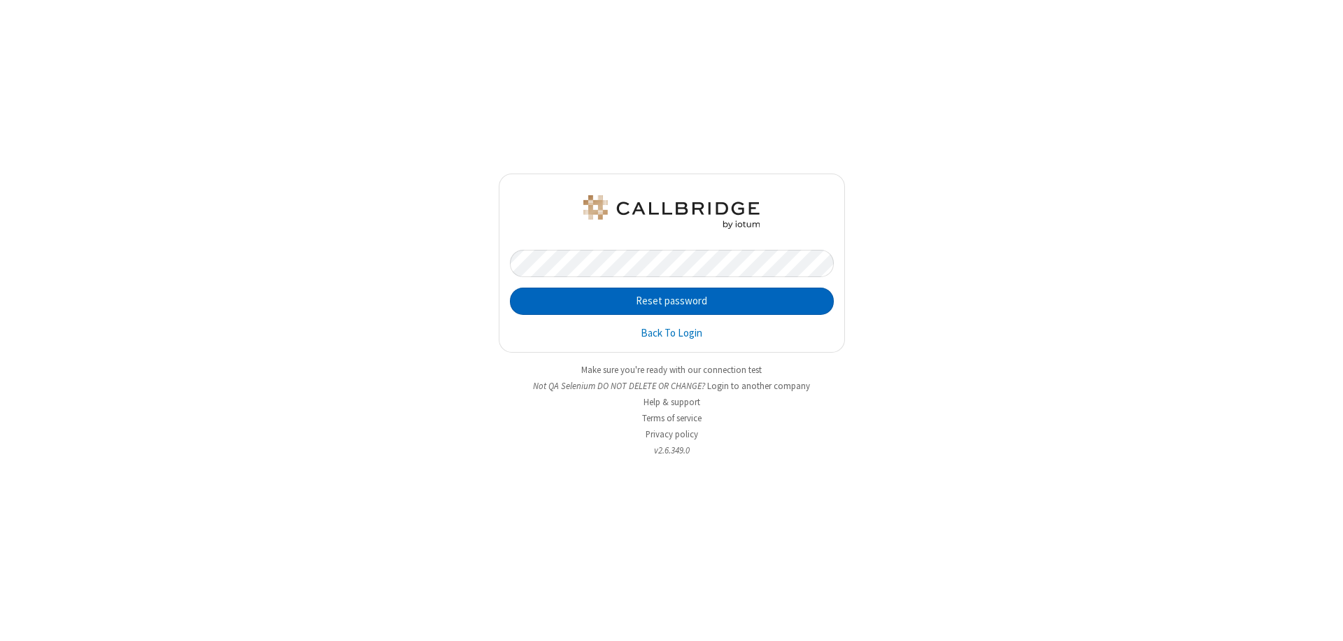
click at [672, 301] on button "Reset password" at bounding box center [672, 302] width 324 height 28
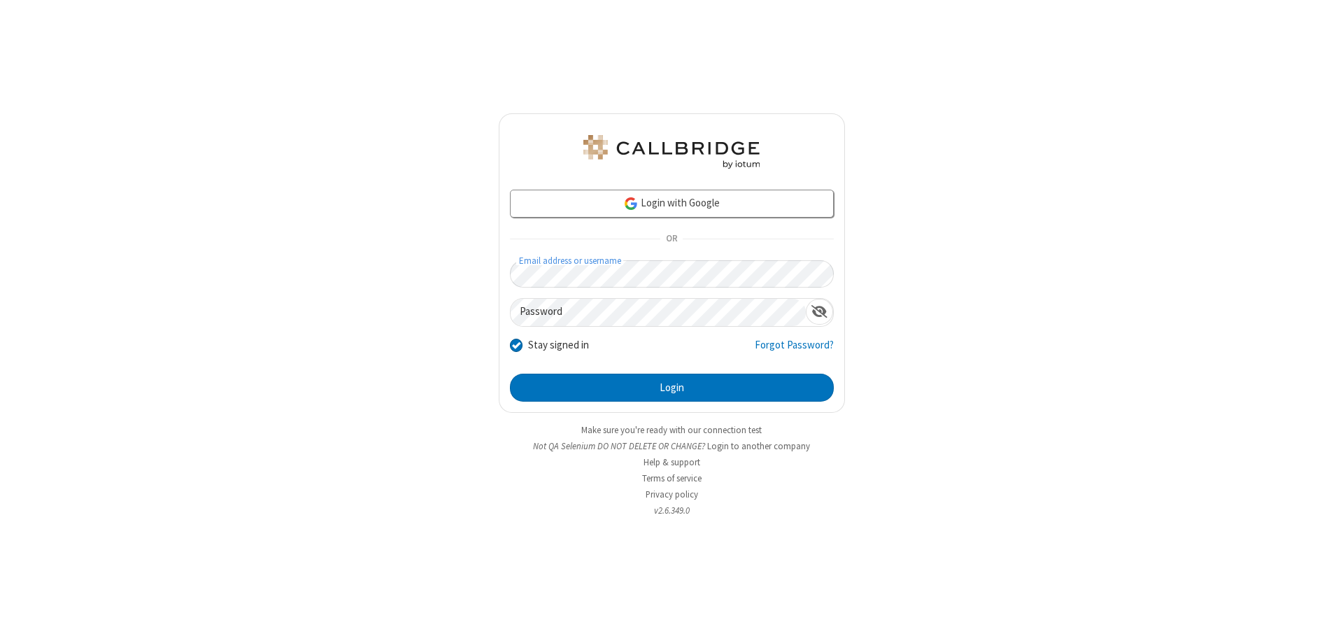
click at [516, 344] on input "Stay signed in" at bounding box center [516, 344] width 13 height 15
checkbox input "false"
click at [672, 388] on button "Login" at bounding box center [672, 388] width 324 height 28
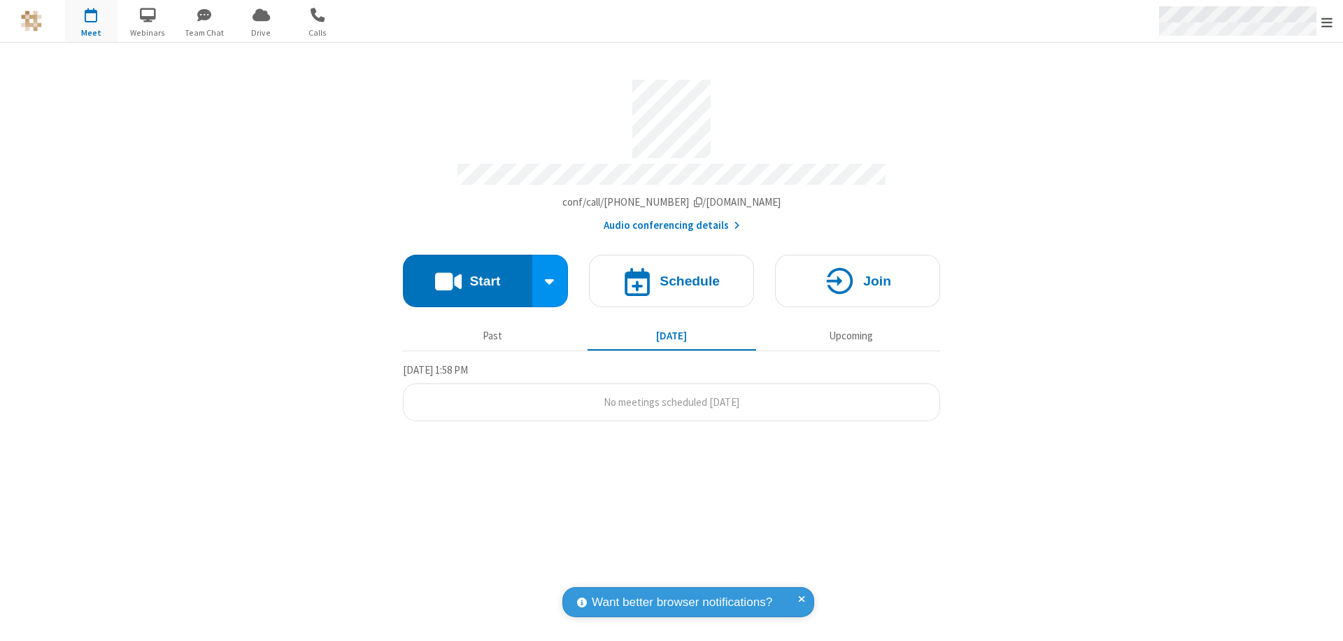
click at [1327, 21] on span "Open menu" at bounding box center [1327, 22] width 11 height 14
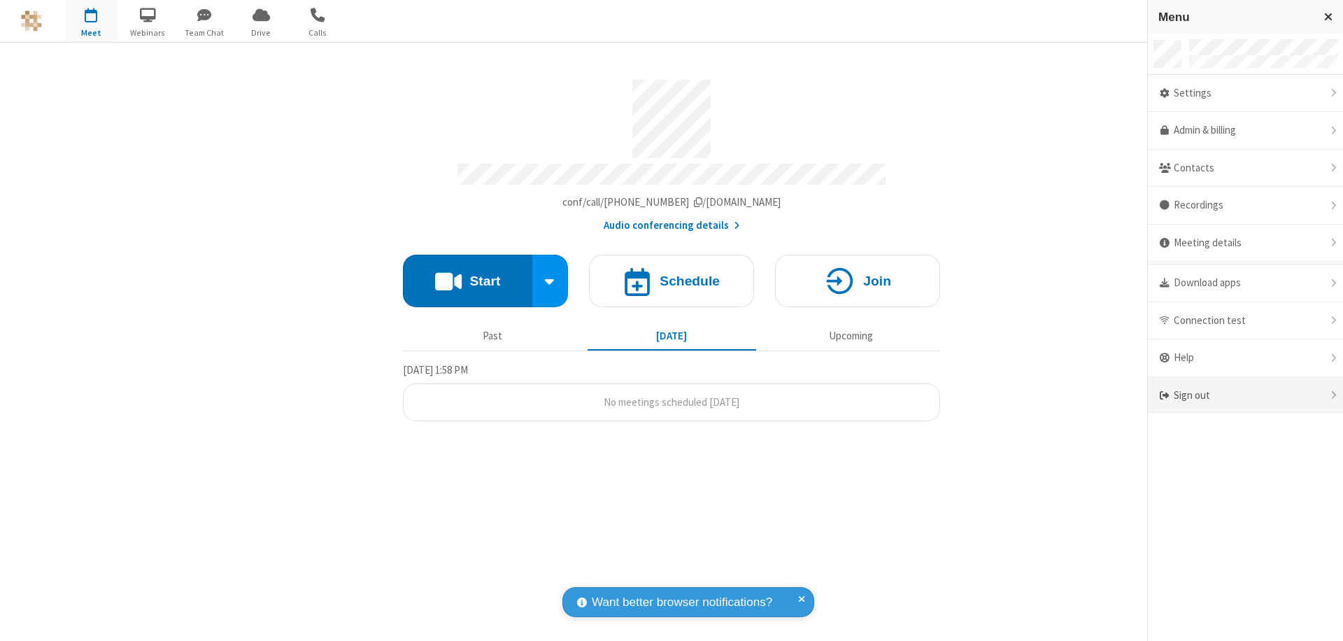
click at [1245, 395] on div "Sign out" at bounding box center [1245, 395] width 195 height 37
